Goal: Find specific page/section: Find specific page/section

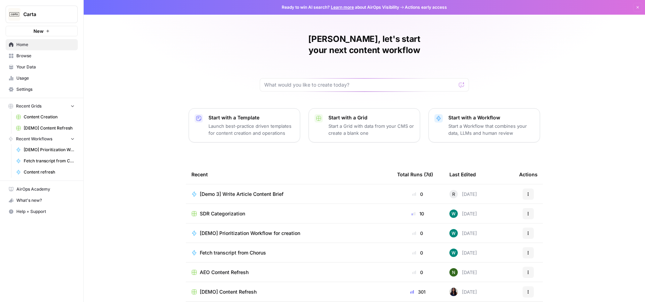
click at [578, 59] on div "[PERSON_NAME], let's start your next content workflow Start with a Template Lau…" at bounding box center [365, 166] width 562 height 332
click at [413, 43] on h1 "[PERSON_NAME], let's start your next content workflow" at bounding box center [364, 44] width 209 height 22
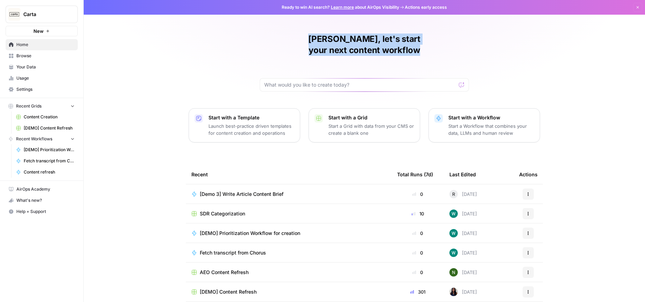
click at [413, 43] on h1 "[PERSON_NAME], let's start your next content workflow" at bounding box center [364, 44] width 209 height 22
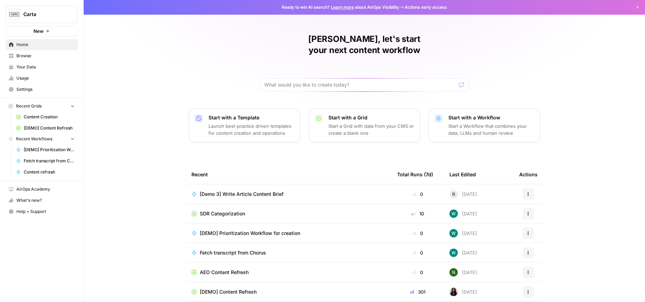
click at [547, 36] on div "[PERSON_NAME], let's start your next content workflow Start with a Template Lau…" at bounding box center [365, 166] width 562 height 332
click at [519, 52] on div "[PERSON_NAME], let's start your next content workflow Start with a Template Lau…" at bounding box center [365, 166] width 562 height 332
click at [239, 34] on div "[PERSON_NAME], let's start your next content workflow Start with a Template Lau…" at bounding box center [365, 166] width 562 height 332
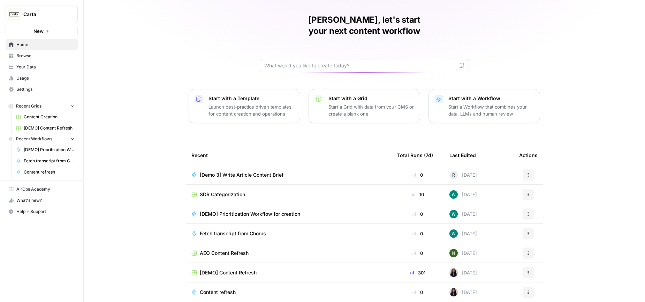
click at [249, 125] on div "[PERSON_NAME], let's start your next content workflow Start with a Template Lau…" at bounding box center [365, 147] width 562 height 332
click at [38, 118] on span "Content Creation" at bounding box center [49, 117] width 51 height 6
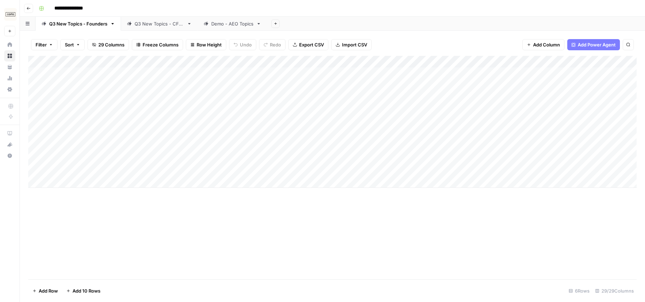
click at [143, 26] on div "Q3 New Topics - CFOs" at bounding box center [160, 23] width 50 height 7
click at [224, 23] on div "Demo - AEO Topics" at bounding box center [232, 23] width 42 height 7
click at [79, 23] on div "Q3 New Topics - Founders" at bounding box center [78, 23] width 58 height 7
click at [152, 24] on div "Q3 New Topics - CFOs" at bounding box center [160, 23] width 50 height 7
click at [68, 25] on div "Q3 New Topics - Founders" at bounding box center [78, 23] width 58 height 7
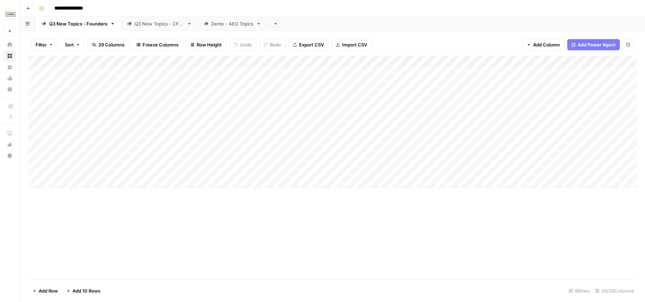
click at [425, 14] on div "**********" at bounding box center [337, 8] width 602 height 11
click at [158, 24] on div "Q3 New Topics - CFOs" at bounding box center [160, 23] width 50 height 7
drag, startPoint x: 328, startPoint y: 9, endPoint x: 304, endPoint y: 6, distance: 24.4
click at [328, 9] on div "**********" at bounding box center [337, 8] width 602 height 11
